Goal: Transaction & Acquisition: Download file/media

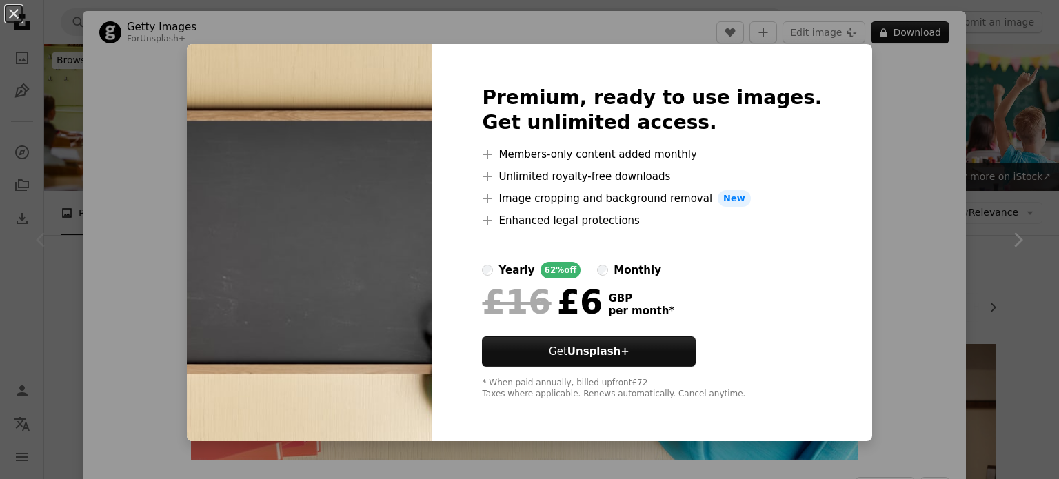
click at [294, 112] on img at bounding box center [309, 242] width 245 height 397
click at [134, 81] on div "An X shape Premium, ready to use images. Get unlimited access. A plus sign Memb…" at bounding box center [529, 239] width 1059 height 479
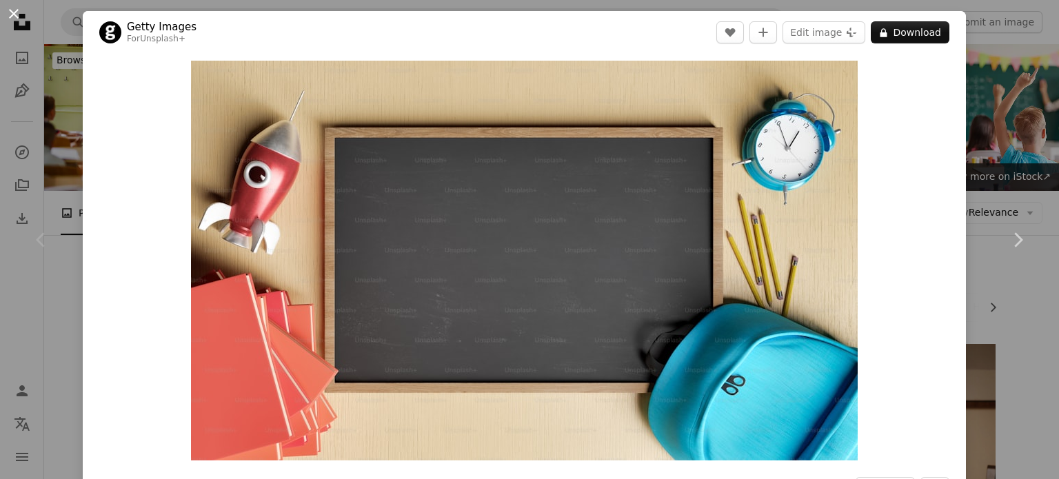
click at [12, 15] on button "An X shape" at bounding box center [14, 14] width 17 height 17
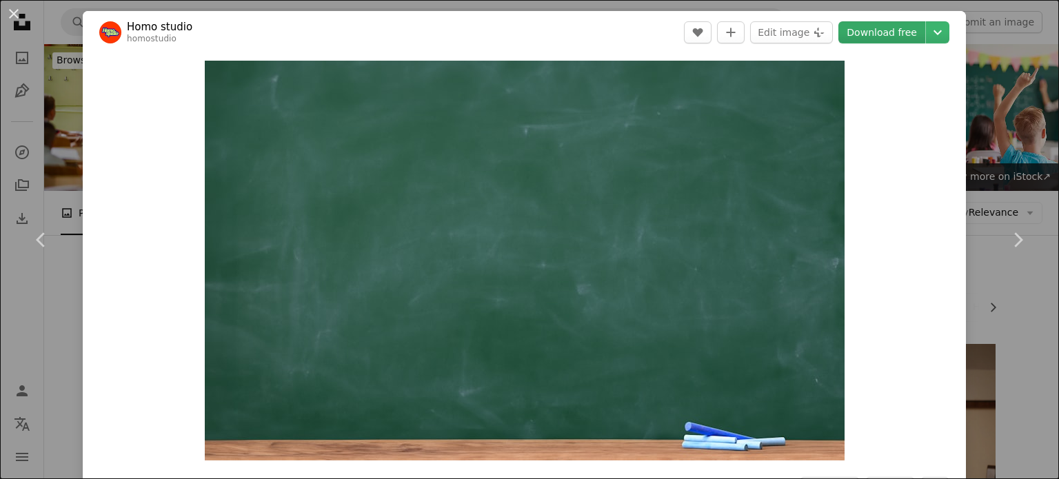
click at [866, 28] on link "Download free" at bounding box center [881, 32] width 87 height 22
